Goal: Task Accomplishment & Management: Complete application form

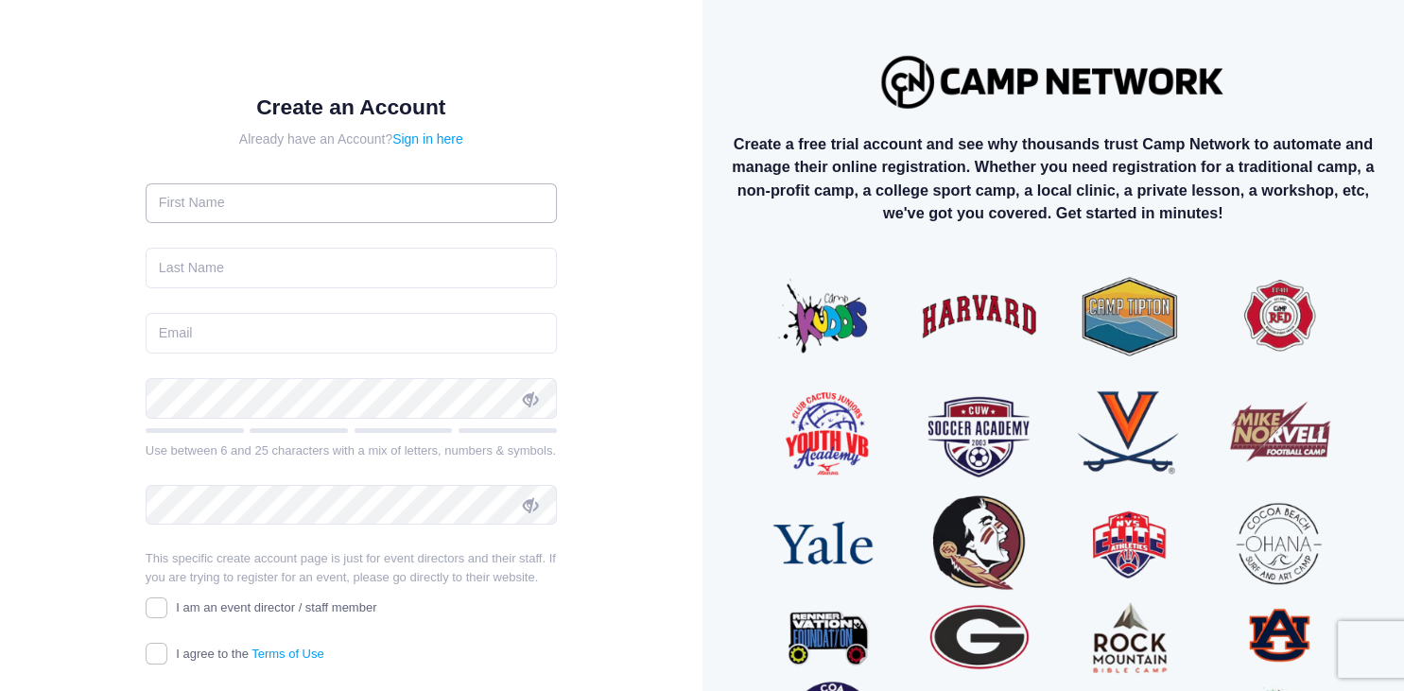
click at [323, 207] on input "text" at bounding box center [351, 203] width 411 height 41
type input "[PERSON_NAME]"
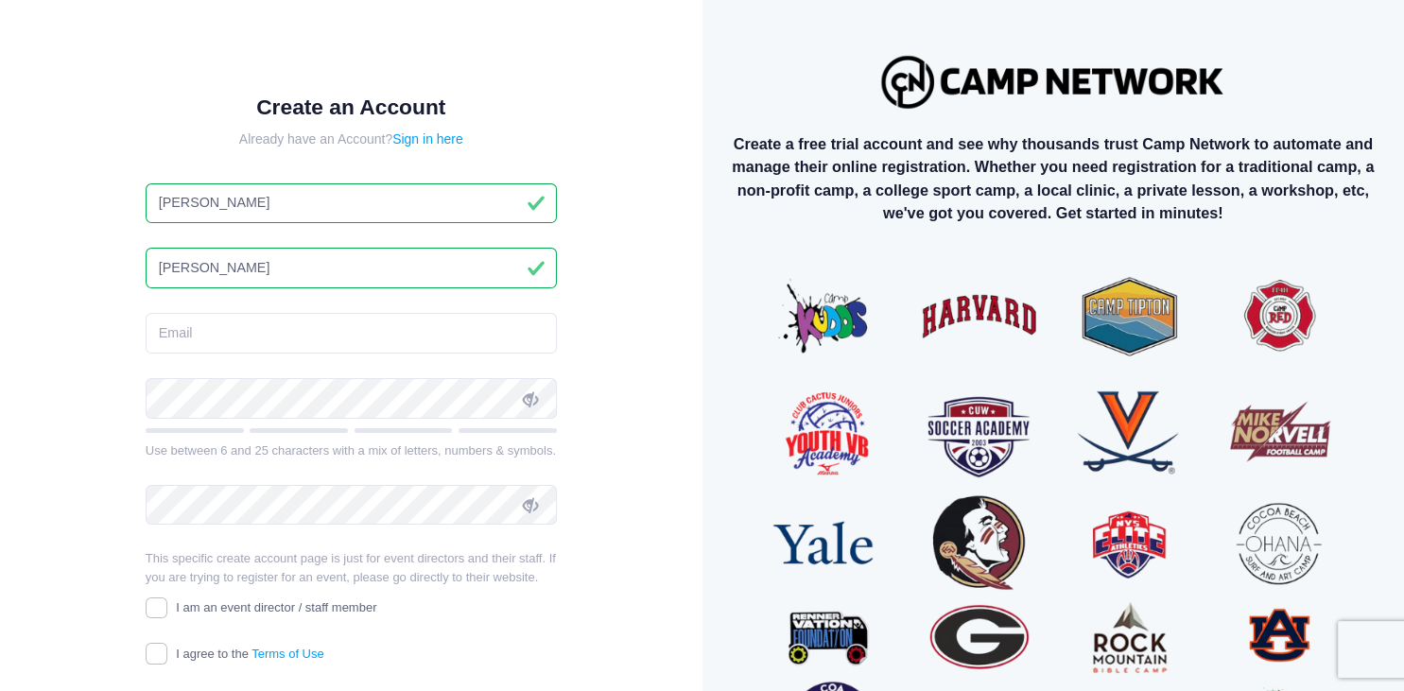
type input "[PERSON_NAME]"
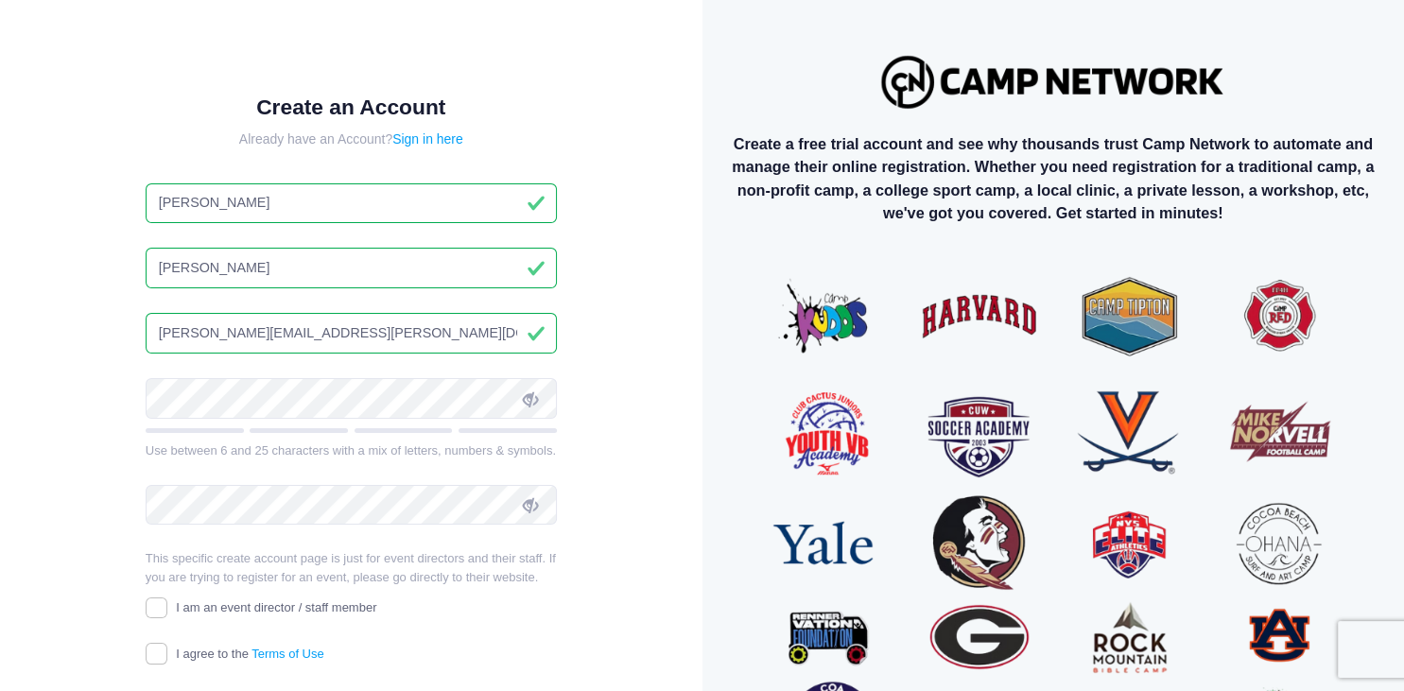
type input "[PERSON_NAME][EMAIL_ADDRESS][PERSON_NAME][DOMAIN_NAME]"
click at [535, 397] on icon at bounding box center [530, 399] width 15 height 15
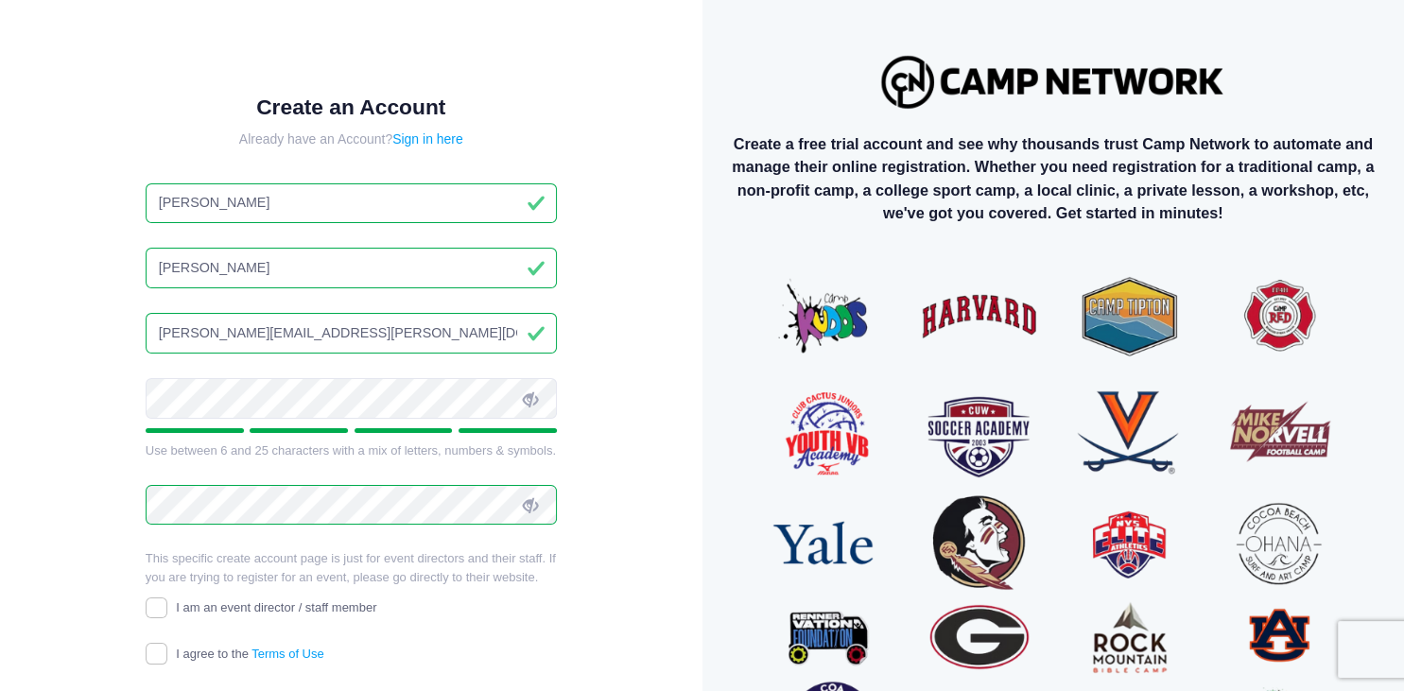
scroll to position [149, 0]
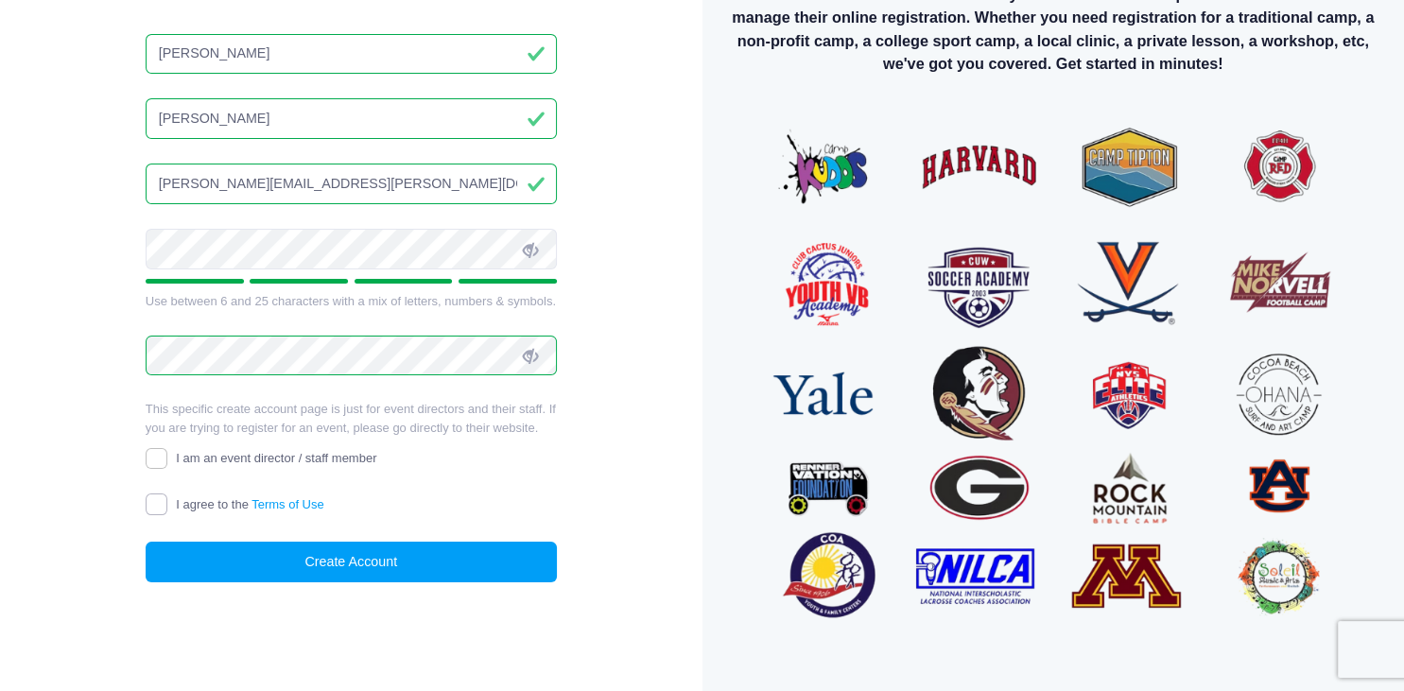
click at [164, 502] on input "I agree to the Terms of Use" at bounding box center [157, 505] width 22 height 22
checkbox input "true"
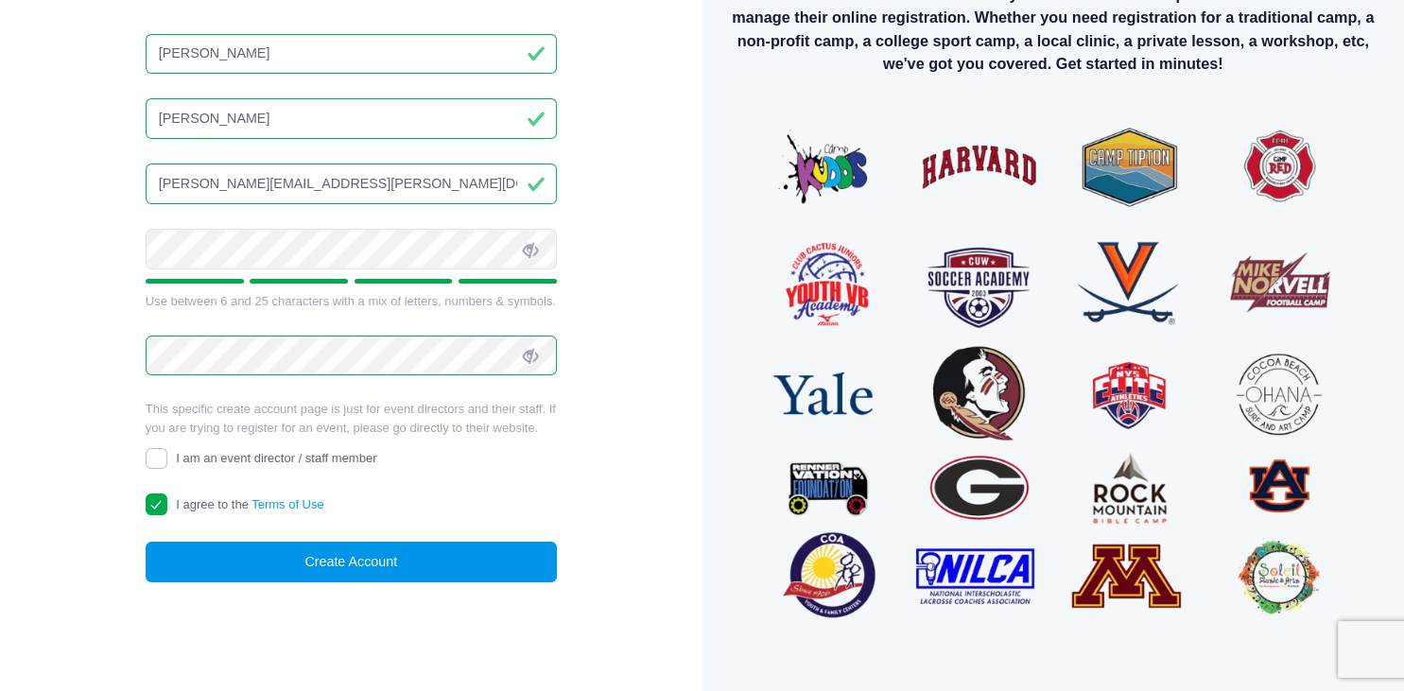
click at [339, 547] on button "Create Account" at bounding box center [351, 562] width 411 height 41
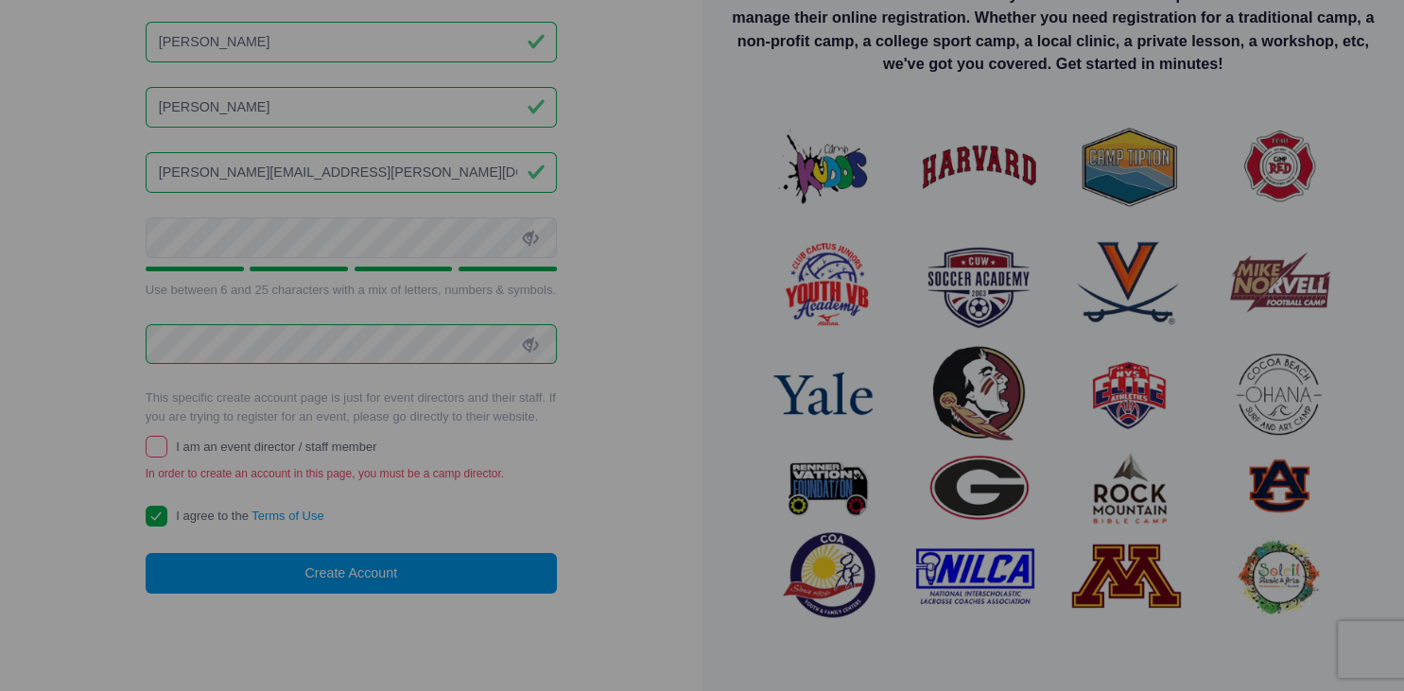
scroll to position [138, 0]
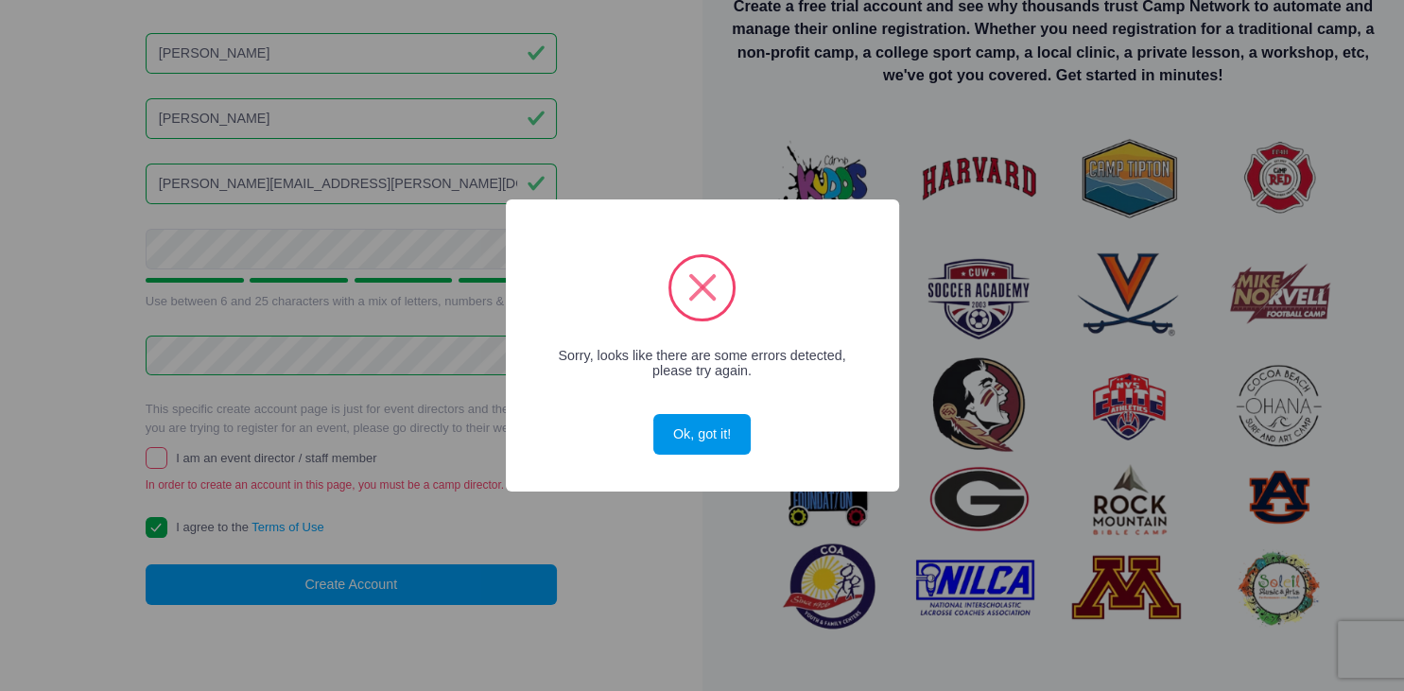
click at [712, 430] on button "Ok, got it!" at bounding box center [702, 434] width 96 height 41
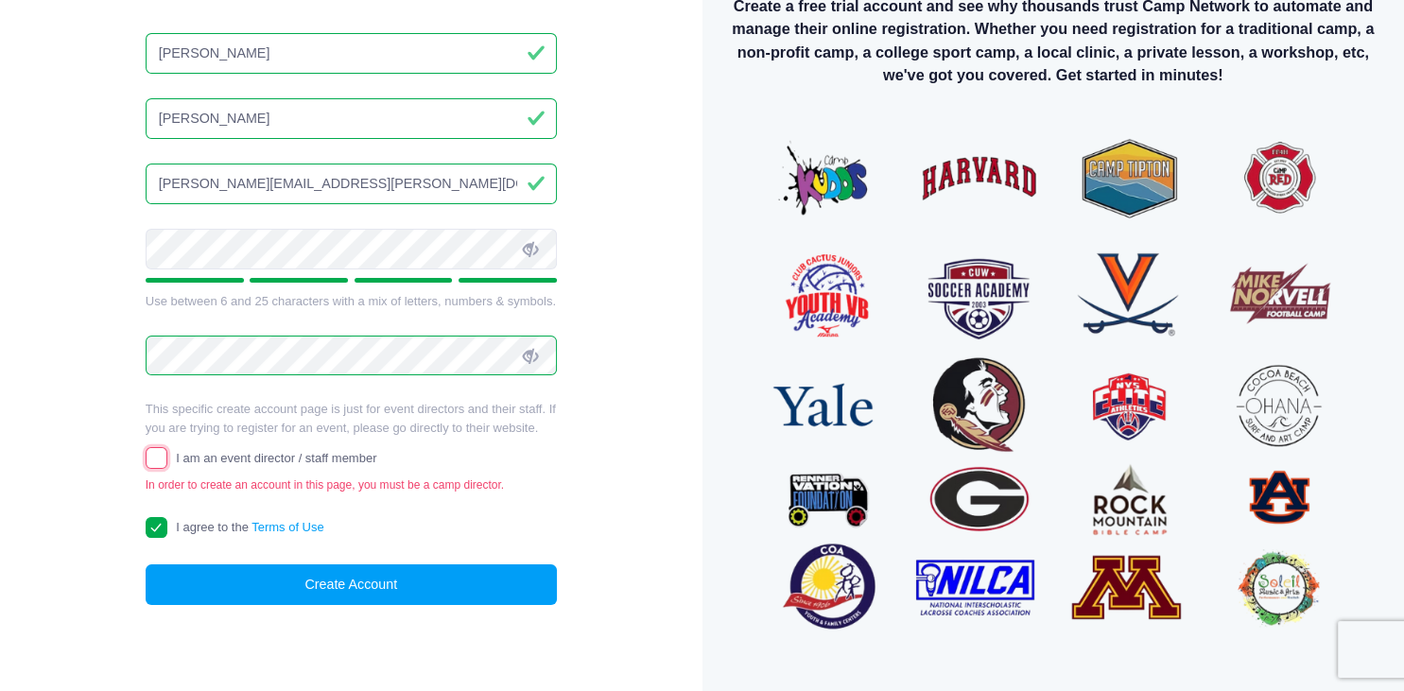
click at [164, 450] on input "I am an event director / staff member" at bounding box center [157, 458] width 22 height 22
checkbox input "true"
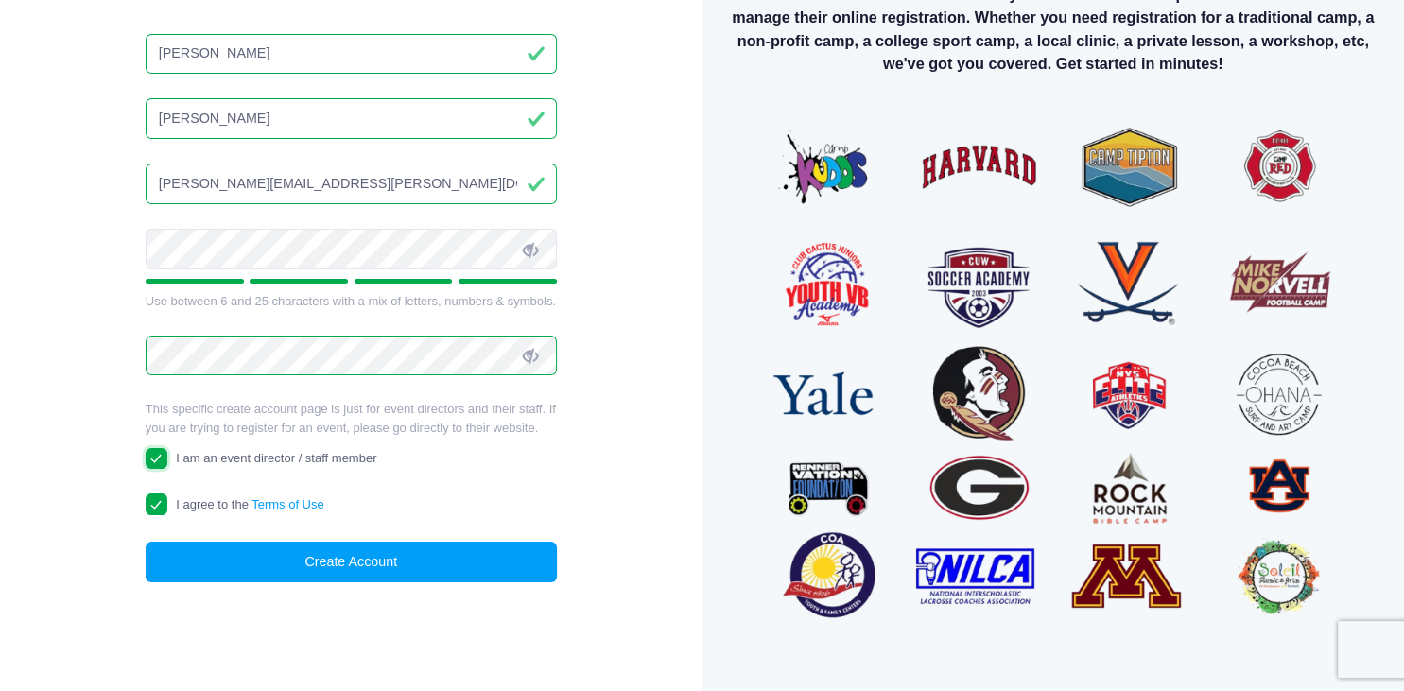
scroll to position [0, 0]
